Goal: Task Accomplishment & Management: Use online tool/utility

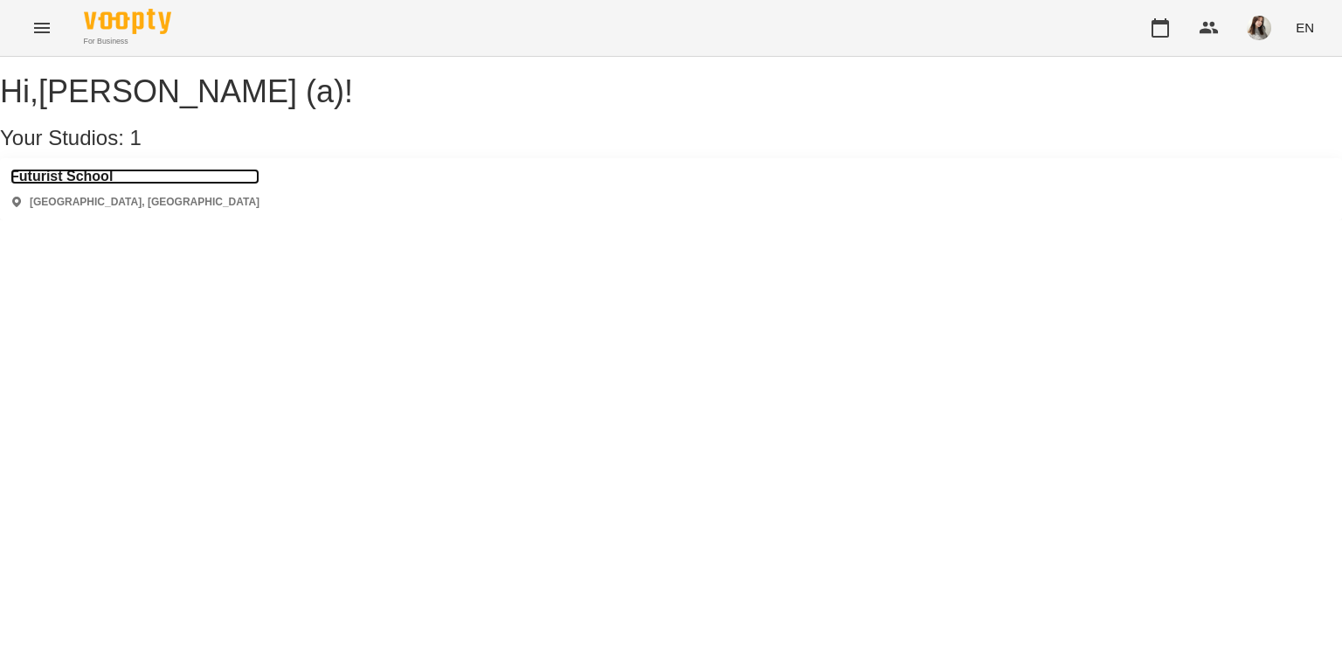
click at [73, 184] on h3 "Futurist School" at bounding box center [134, 177] width 249 height 16
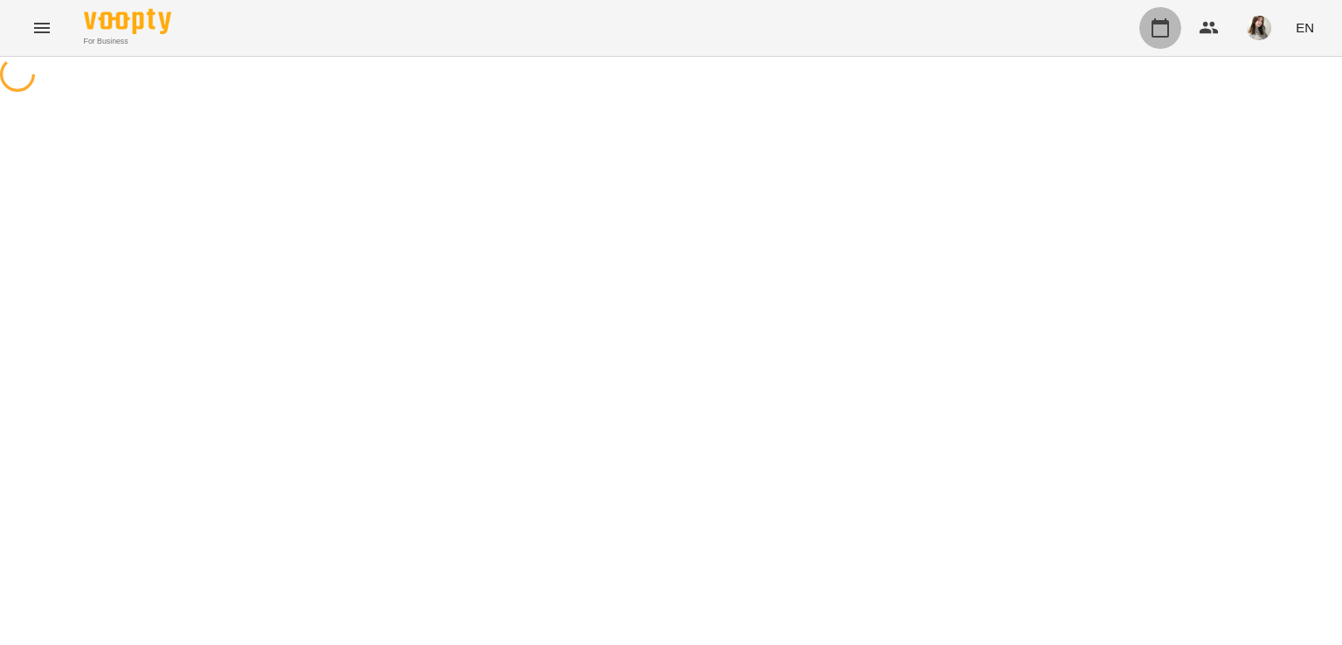
click at [1160, 42] on button "button" at bounding box center [1160, 28] width 42 height 42
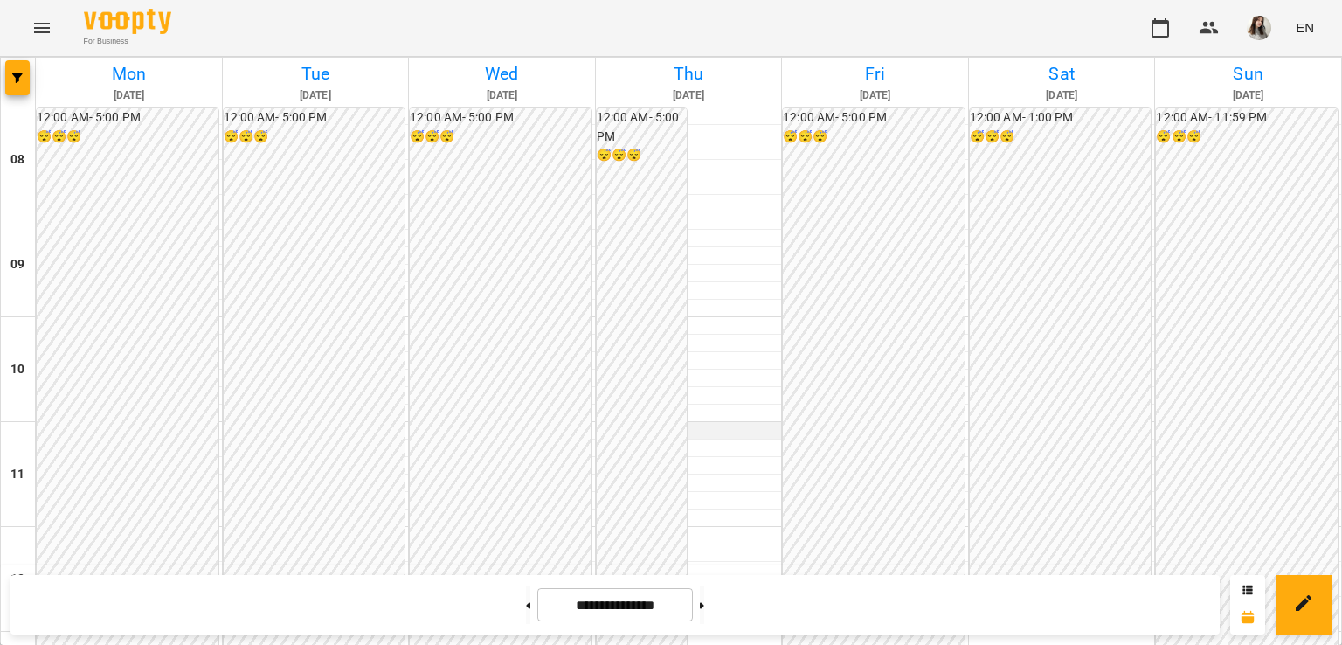
scroll to position [781, 0]
click at [704, 612] on button at bounding box center [702, 604] width 4 height 38
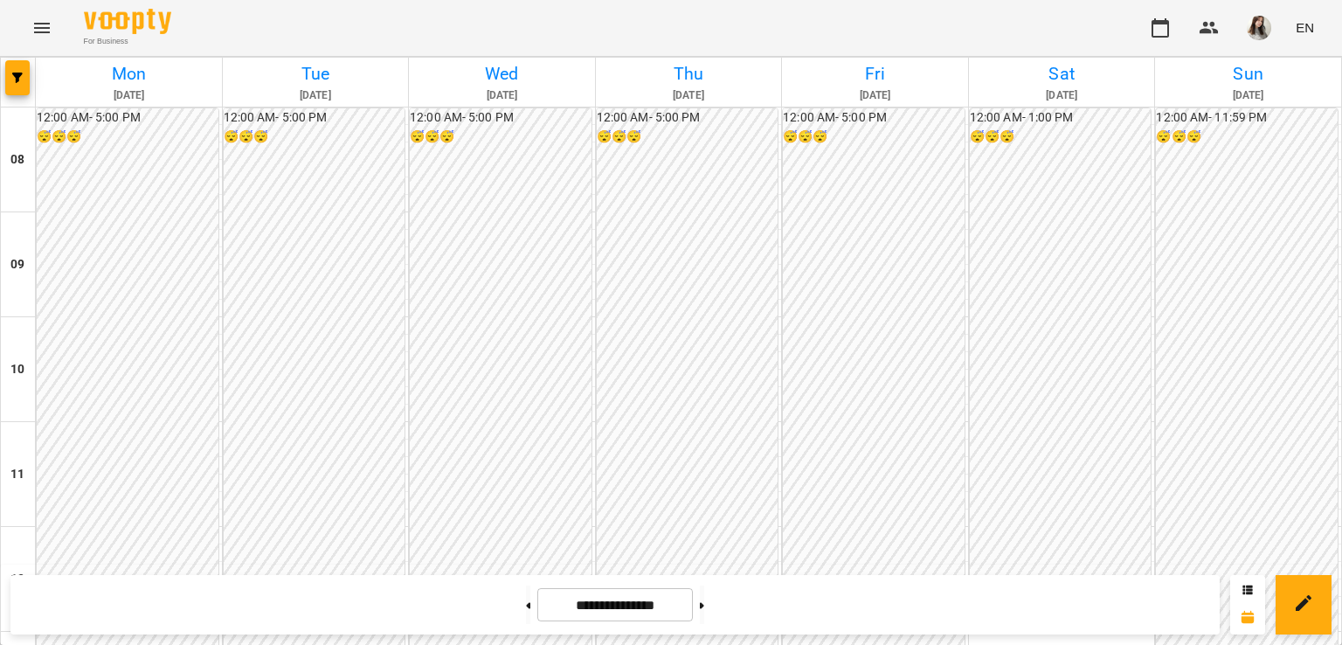
scroll to position [779, 0]
click at [704, 616] on button at bounding box center [702, 604] width 4 height 38
click at [526, 603] on button at bounding box center [528, 604] width 4 height 38
type input "**********"
